Goal: Transaction & Acquisition: Purchase product/service

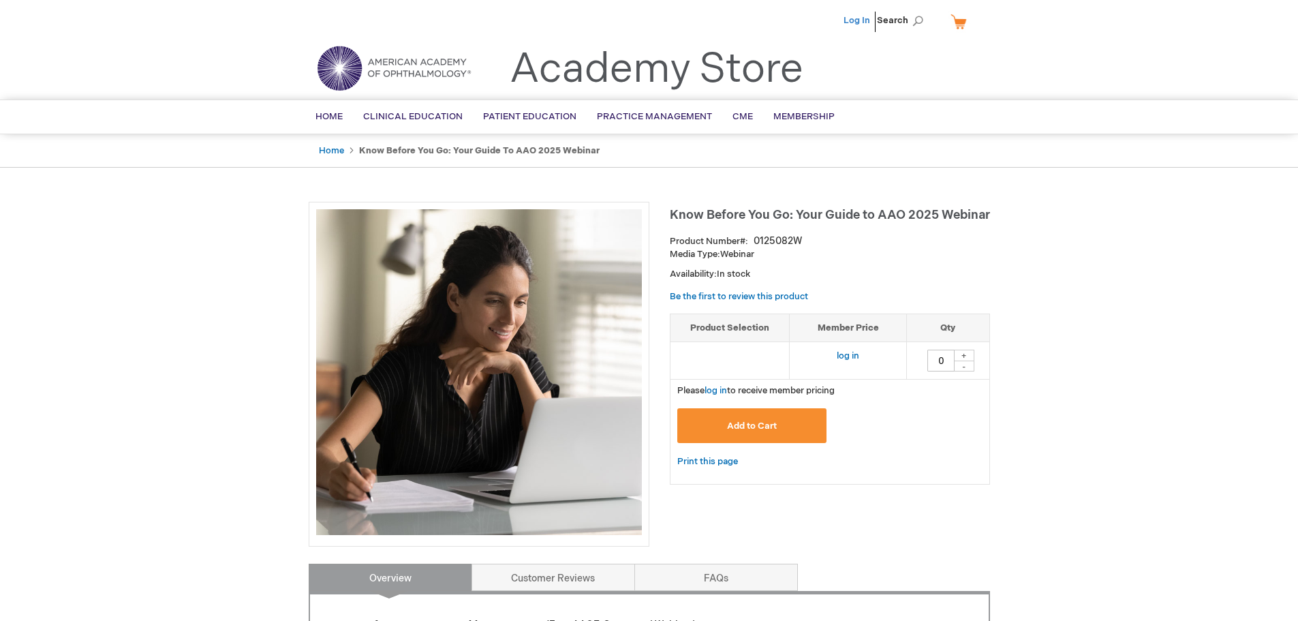
click at [868, 21] on link "Log In" at bounding box center [857, 20] width 27 height 11
click at [959, 354] on div "+" at bounding box center [964, 356] width 20 height 12
type input "1"
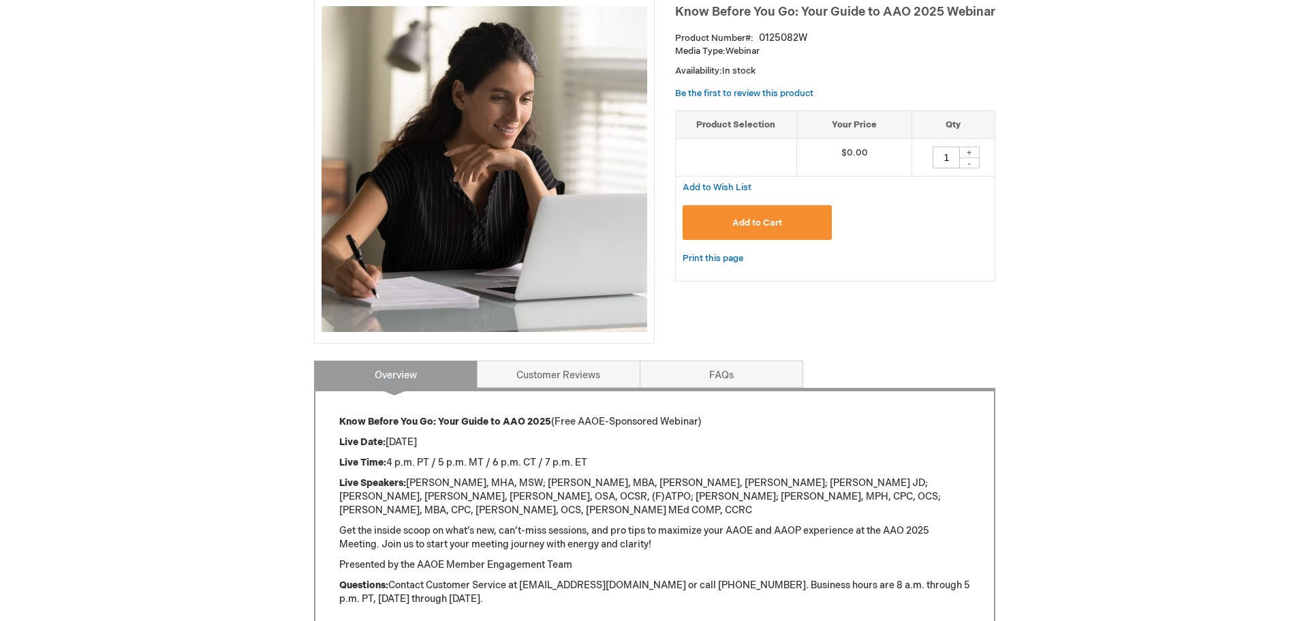
scroll to position [204, 0]
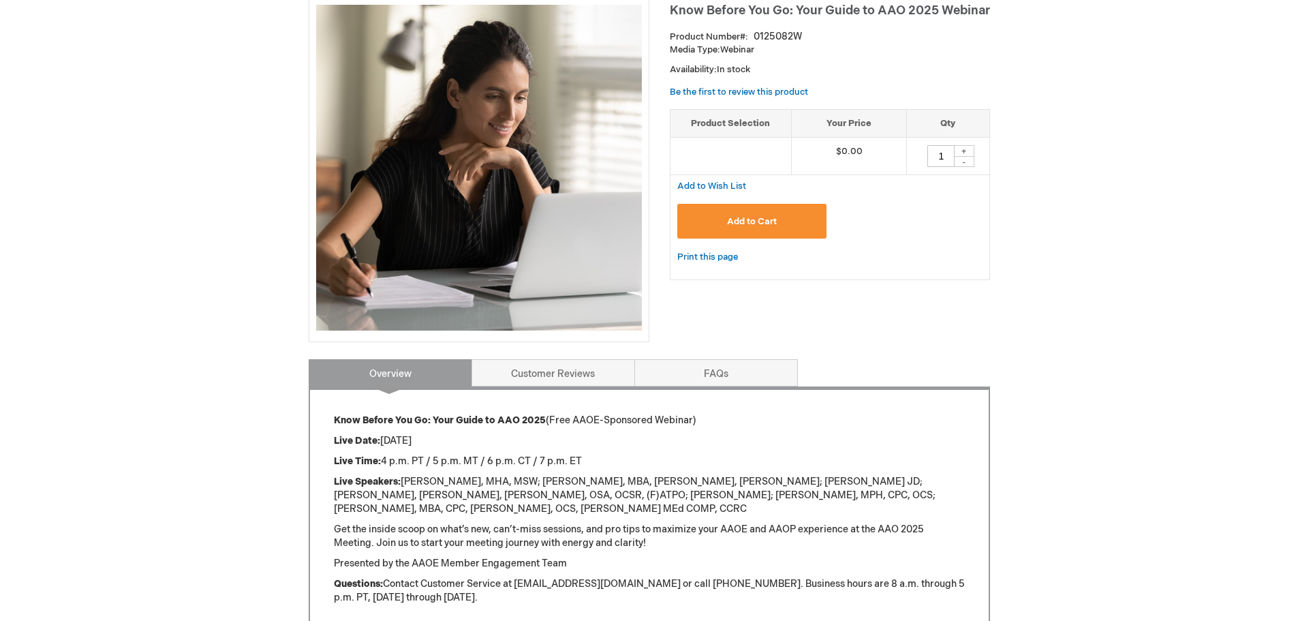
click at [762, 216] on span "Add to Cart" at bounding box center [752, 221] width 50 height 11
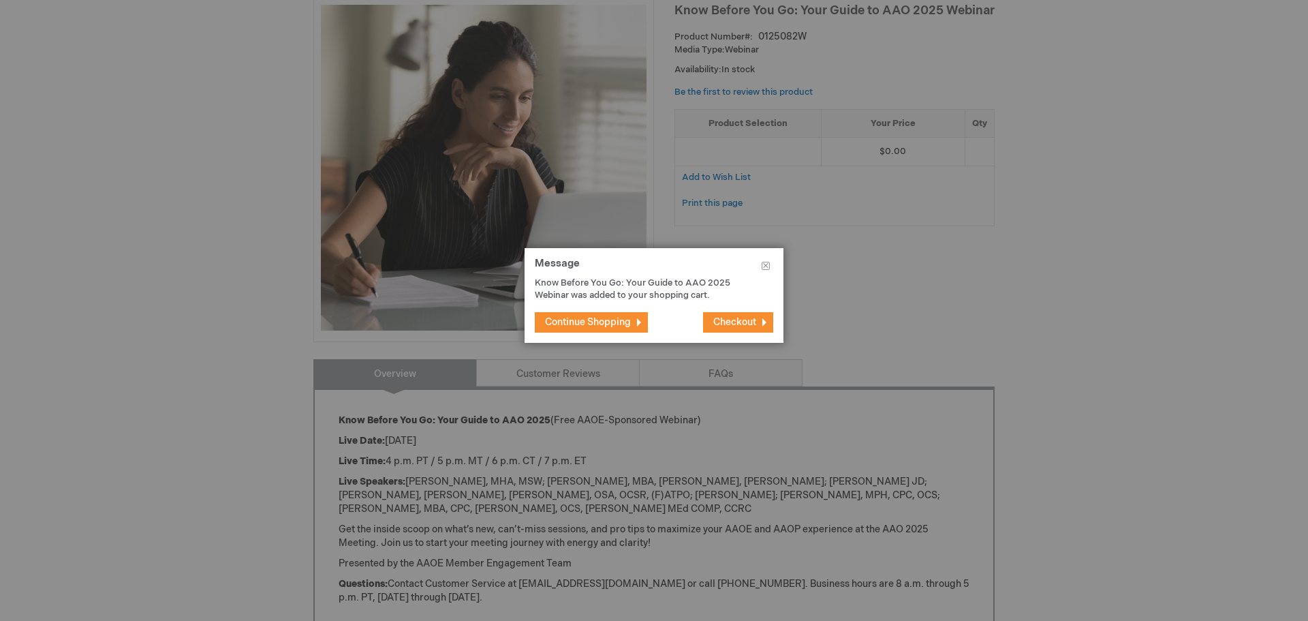
click at [737, 320] on span "Checkout" at bounding box center [734, 322] width 43 height 12
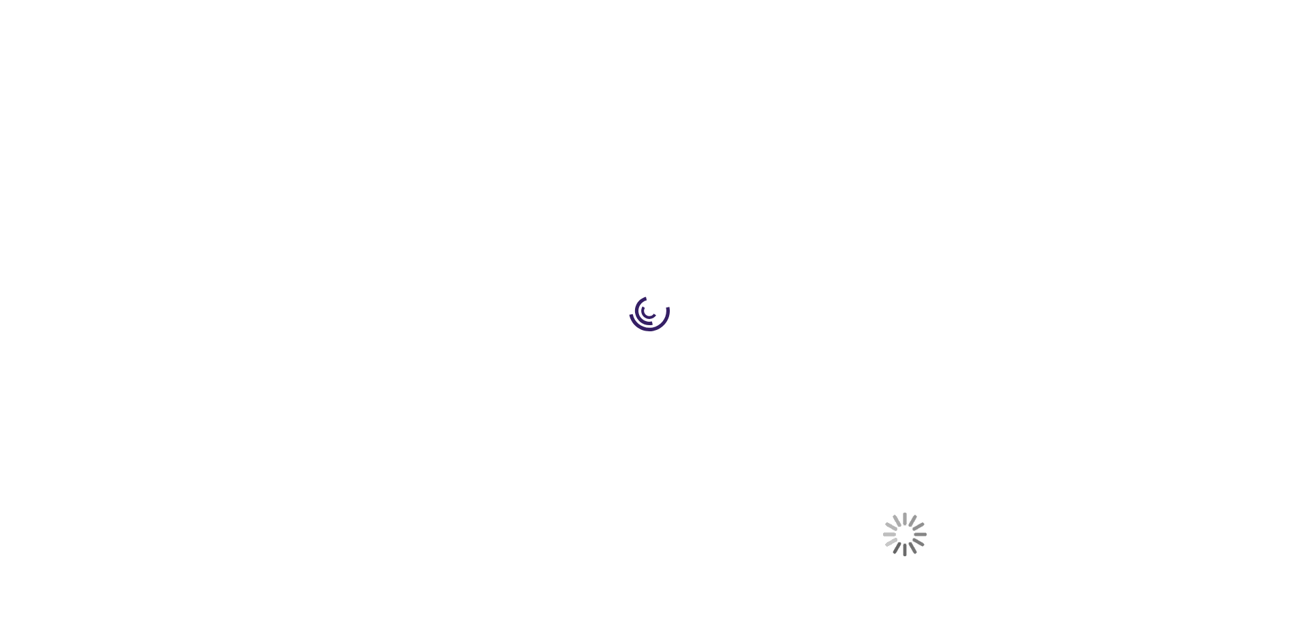
select select "US"
select select "36"
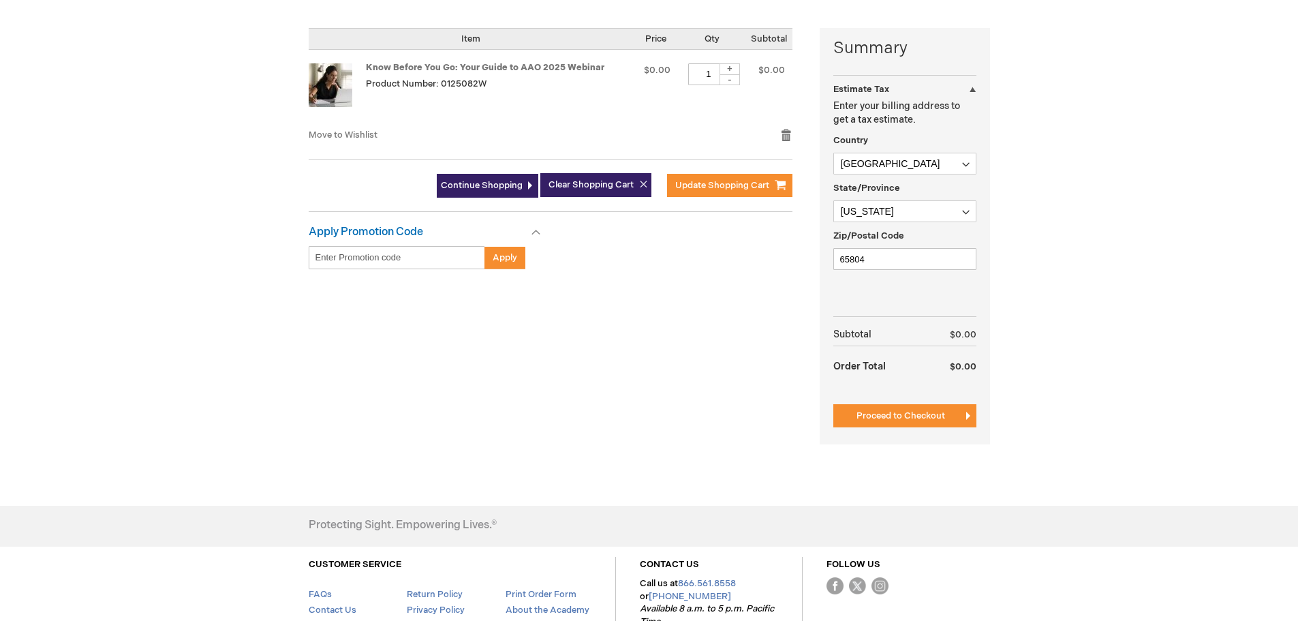
scroll to position [341, 0]
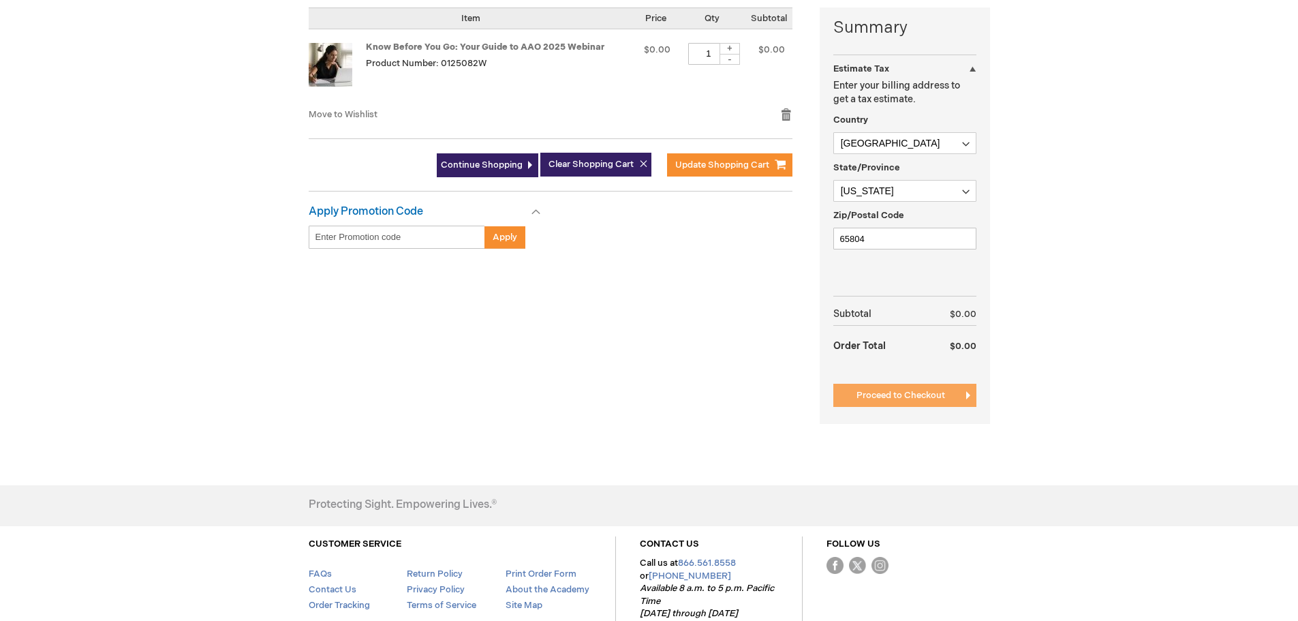
click at [887, 395] on span "Proceed to Checkout" at bounding box center [901, 395] width 89 height 11
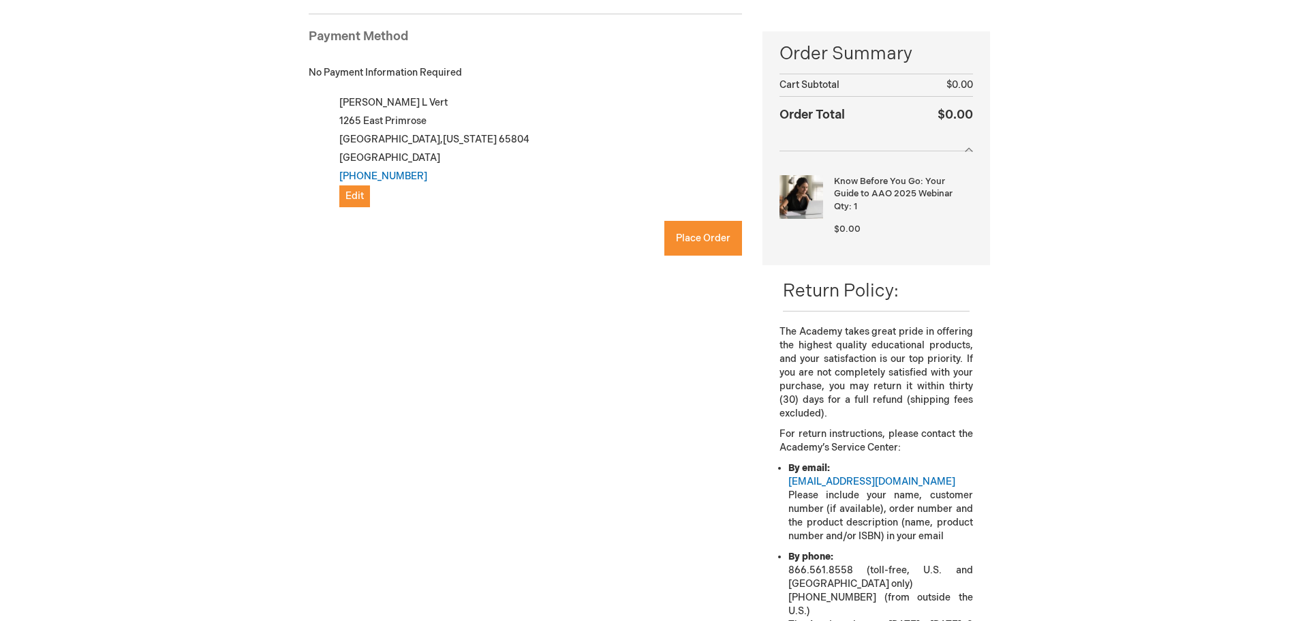
checkbox input "true"
click at [719, 235] on span "Place Order" at bounding box center [703, 238] width 55 height 12
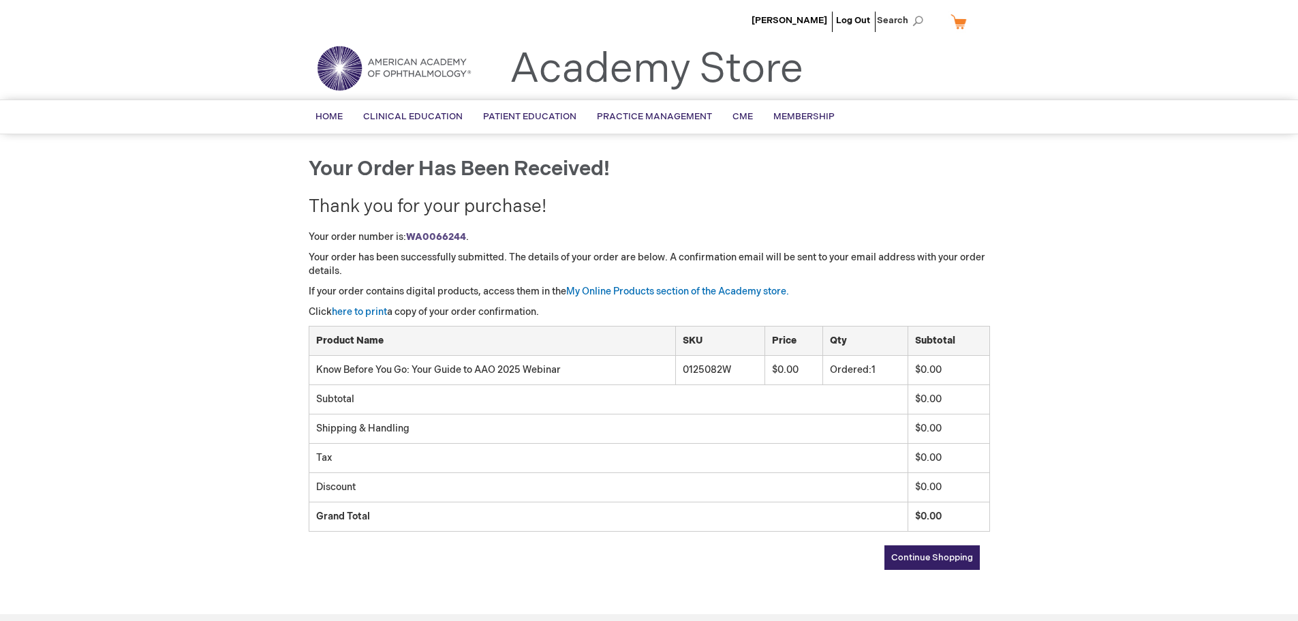
click at [940, 551] on link "Continue Shopping" at bounding box center [931, 557] width 95 height 25
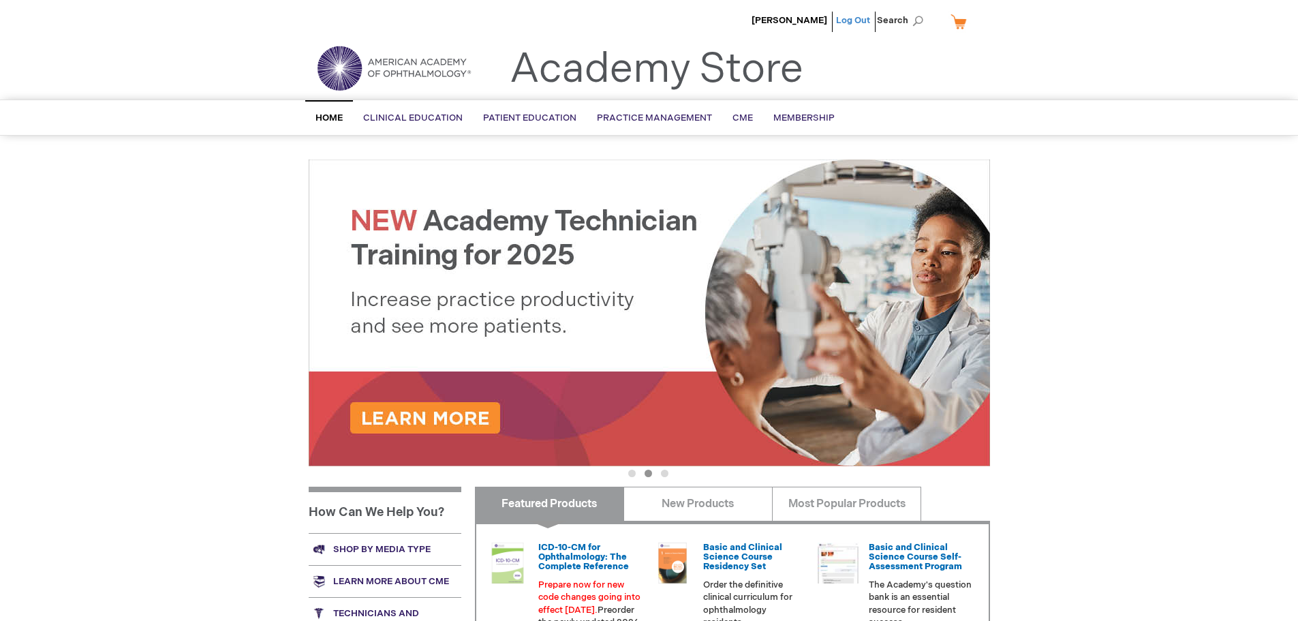
click at [850, 18] on link "Log Out" at bounding box center [853, 20] width 34 height 11
